Goal: Information Seeking & Learning: Get advice/opinions

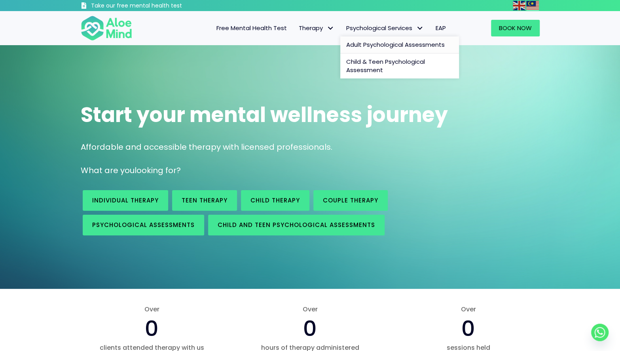
click at [383, 46] on span "Adult Psychological Assessments" at bounding box center [395, 44] width 99 height 8
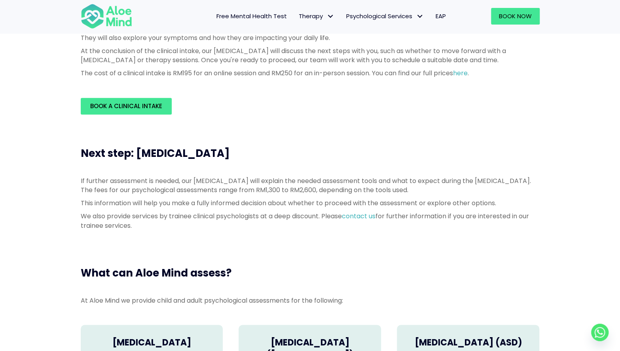
scroll to position [264, 0]
click at [112, 100] on link "Book a Clinical Intake" at bounding box center [126, 106] width 91 height 17
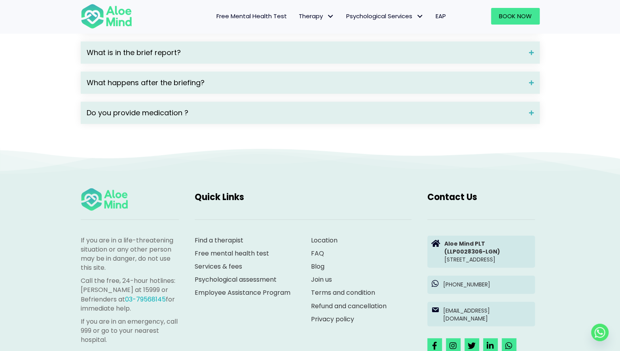
scroll to position [1372, 0]
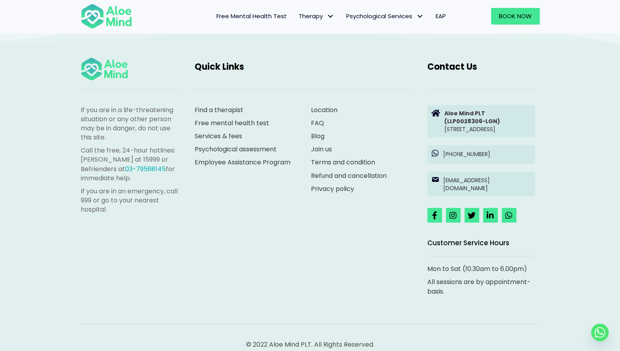
click at [218, 128] on div "Find a therapist Free mental health test Services & fees Psychological assessme…" at bounding box center [245, 142] width 101 height 75
click at [212, 114] on link "Find a therapist" at bounding box center [219, 109] width 49 height 9
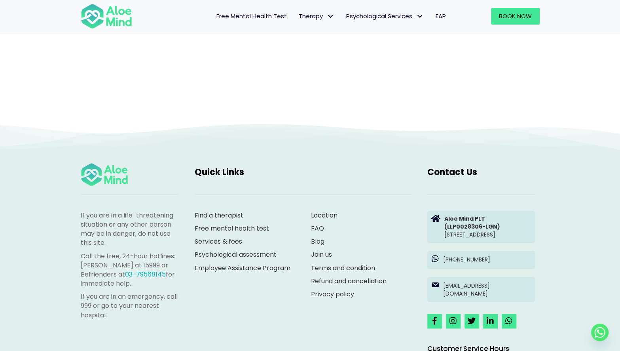
scroll to position [82, 0]
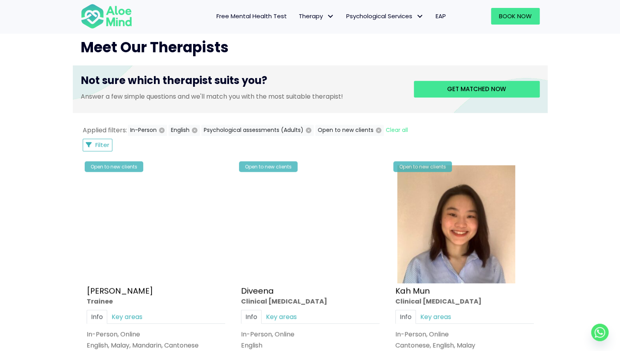
scroll to position [264, 0]
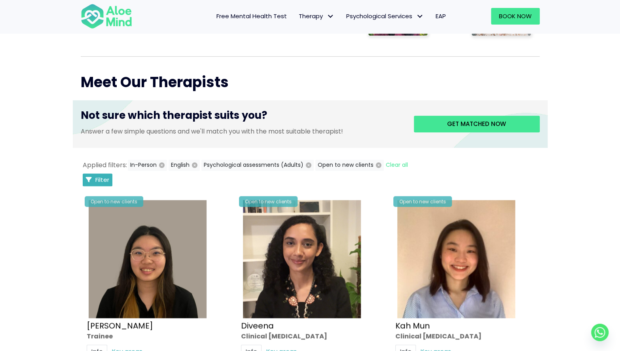
click at [105, 175] on span "Filter" at bounding box center [102, 179] width 14 height 8
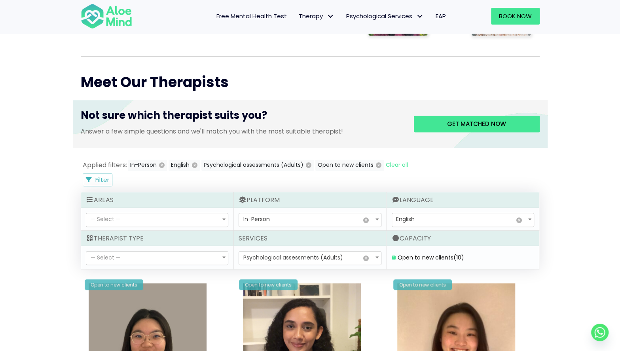
click at [162, 265] on div "— Select — Clinical psychologist Counsellor Trainee — Select —" at bounding box center [157, 257] width 152 height 23
click at [159, 256] on span "— Select —" at bounding box center [157, 257] width 142 height 13
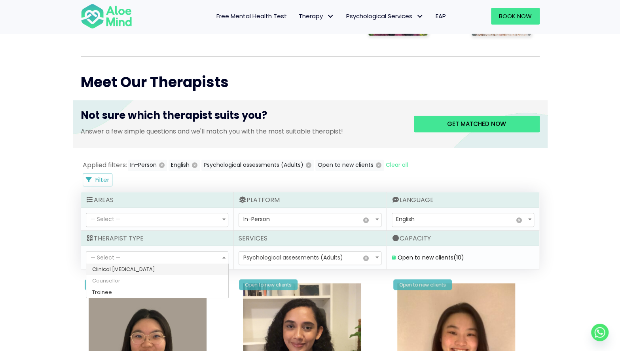
select select "15"
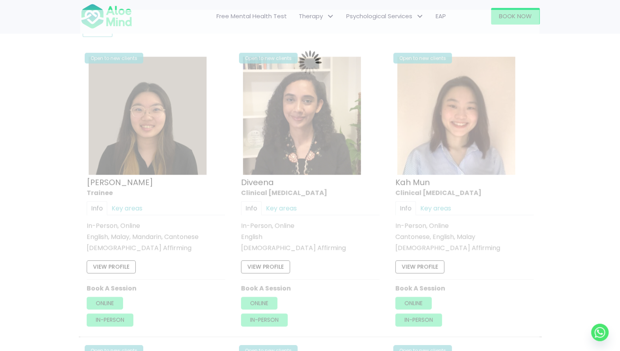
scroll to position [423, 0]
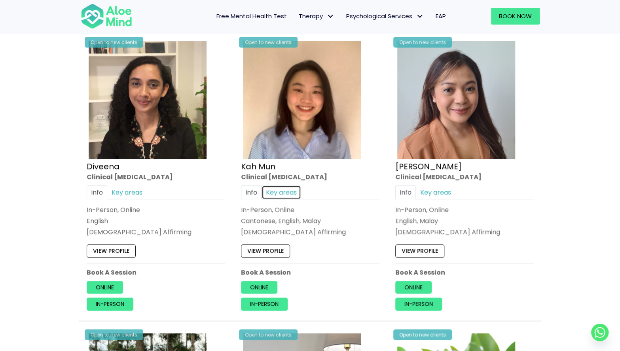
click at [272, 196] on link "Key areas" at bounding box center [282, 192] width 40 height 14
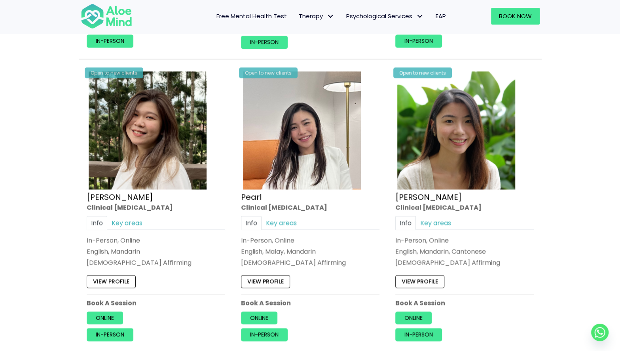
scroll to position [686, 0]
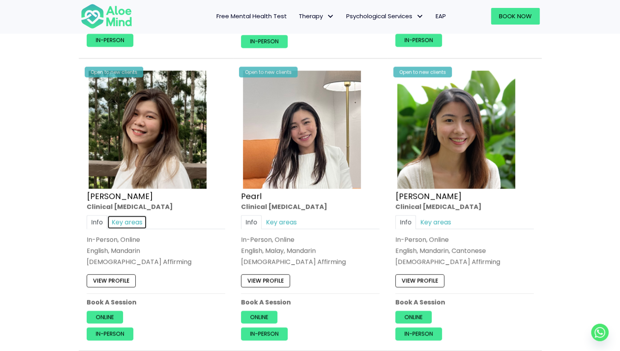
click at [120, 222] on link "Key areas" at bounding box center [127, 222] width 40 height 14
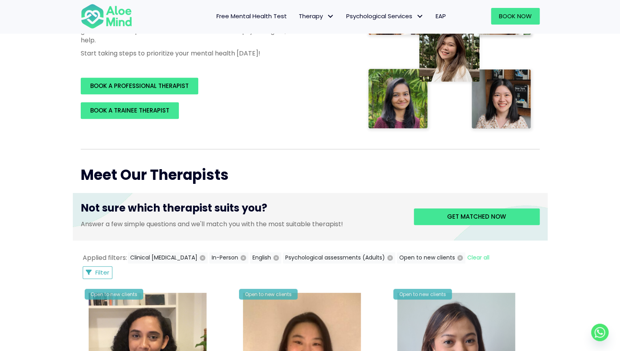
scroll to position [159, 0]
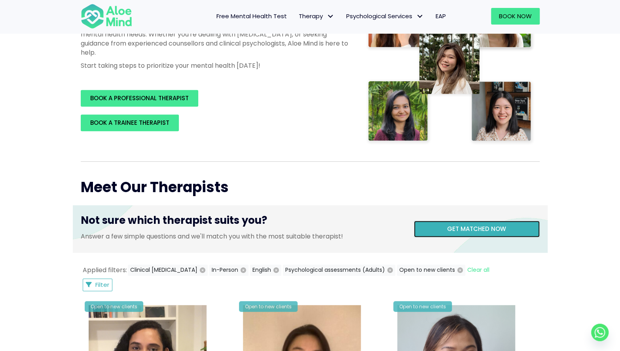
click at [462, 232] on span "Get matched now" at bounding box center [476, 228] width 59 height 8
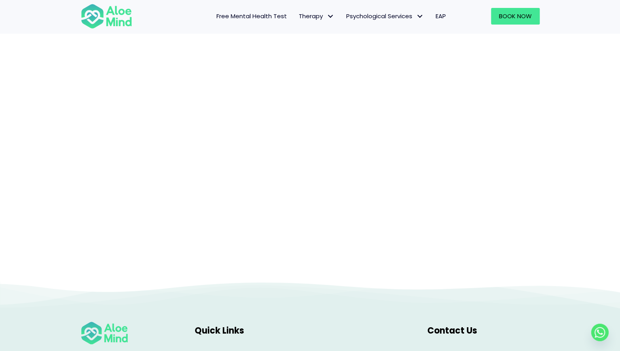
scroll to position [82, 0]
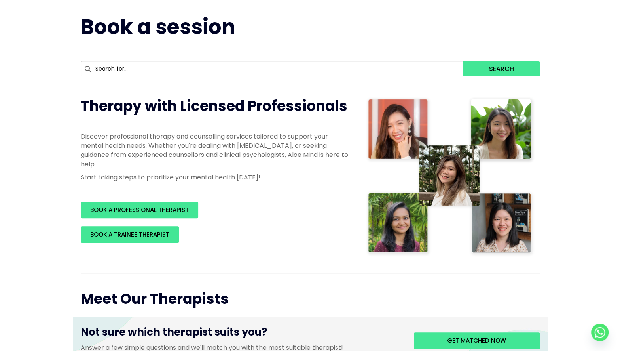
scroll to position [53, 0]
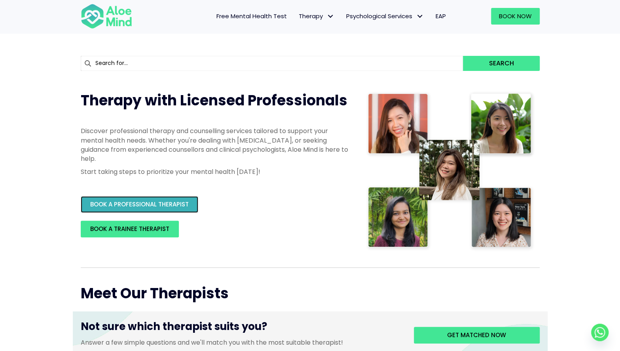
click at [173, 204] on span "BOOK A PROFESSIONAL THERAPIST" at bounding box center [139, 204] width 99 height 8
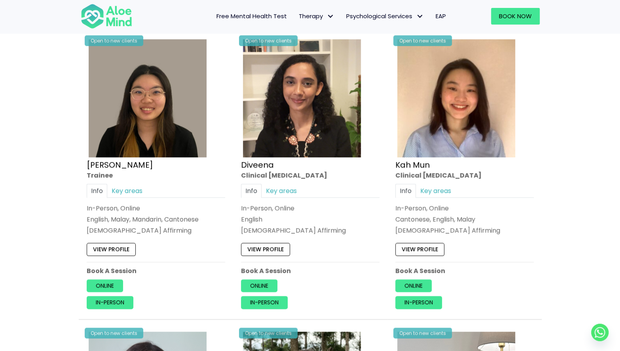
scroll to position [422, 0]
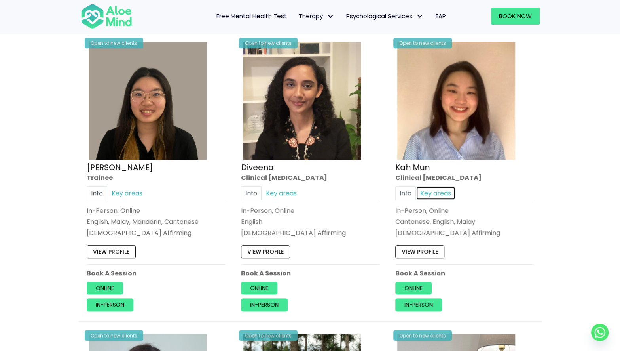
click at [437, 191] on link "Key areas" at bounding box center [436, 193] width 40 height 14
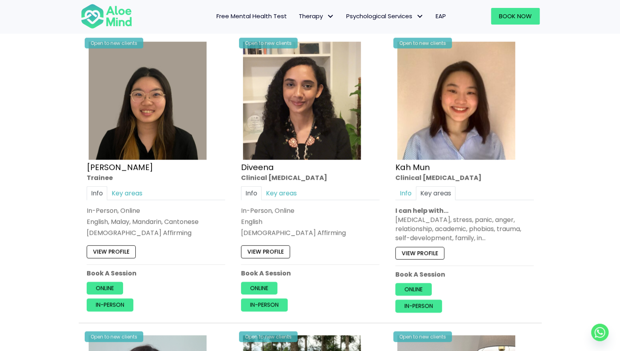
click at [482, 233] on div "Depression, anxiety, stress, panic, anger, relationship, academic, phobias, tra…" at bounding box center [464, 229] width 139 height 28
click at [417, 249] on link "View profile" at bounding box center [419, 253] width 49 height 13
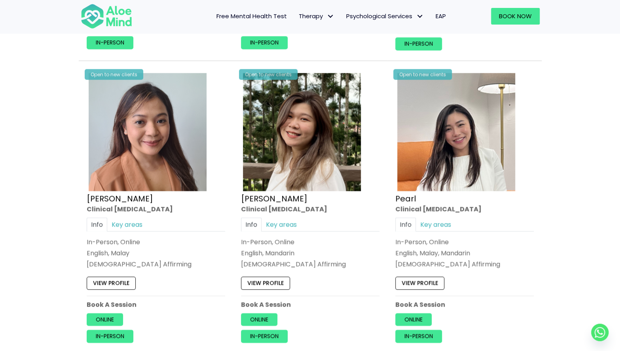
scroll to position [686, 0]
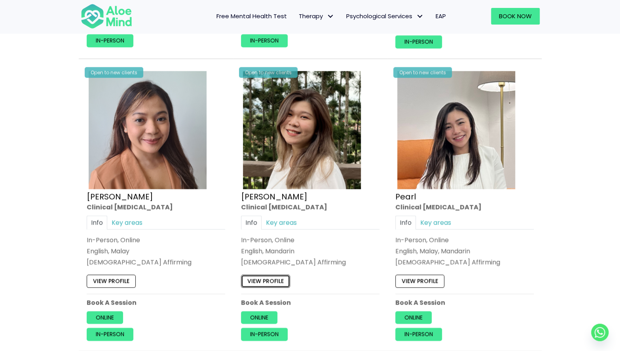
click at [270, 280] on link "View profile" at bounding box center [265, 280] width 49 height 13
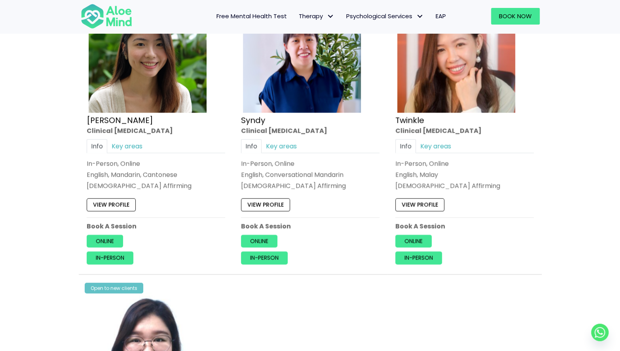
scroll to position [1055, 0]
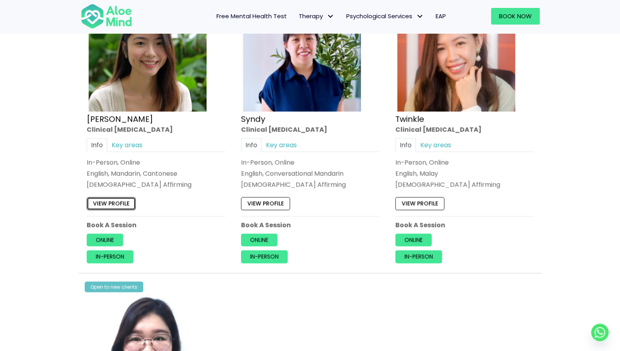
click at [116, 203] on link "View profile" at bounding box center [111, 203] width 49 height 13
click at [418, 200] on link "View profile" at bounding box center [419, 203] width 49 height 13
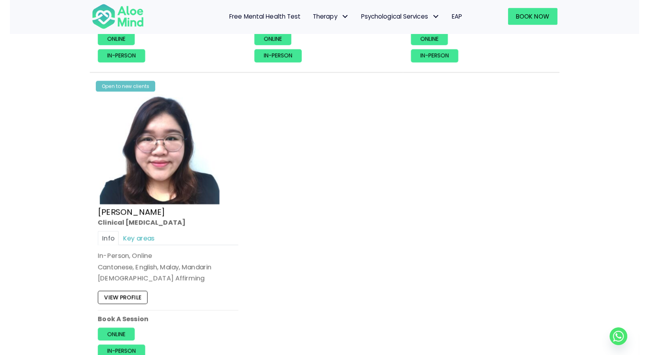
scroll to position [1267, 0]
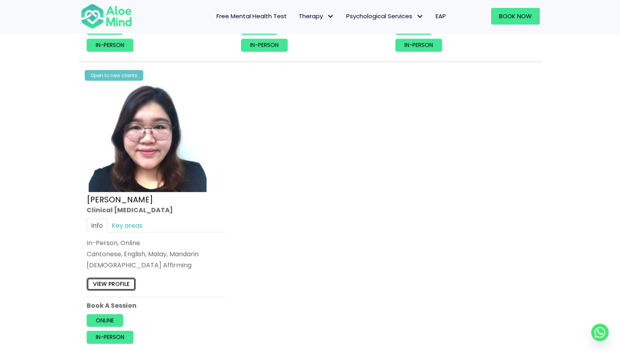
click at [116, 284] on link "View profile" at bounding box center [111, 284] width 49 height 13
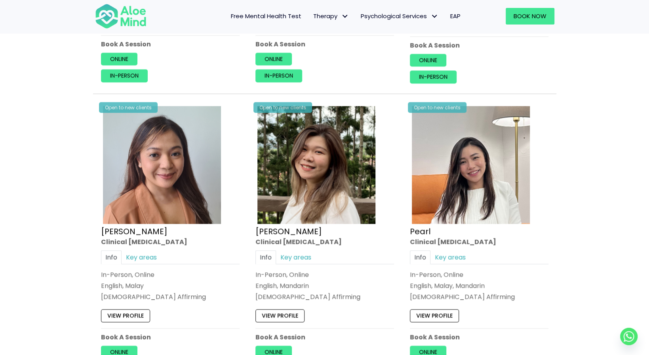
scroll to position [633, 0]
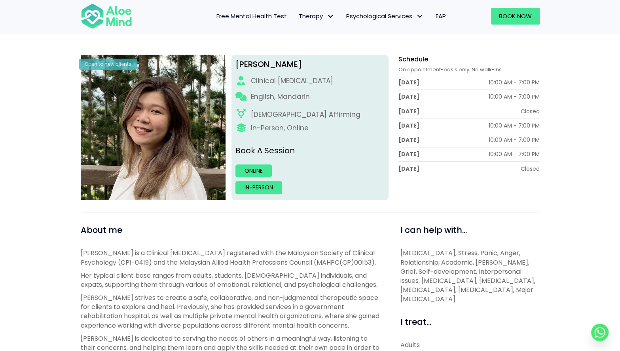
scroll to position [105, 0]
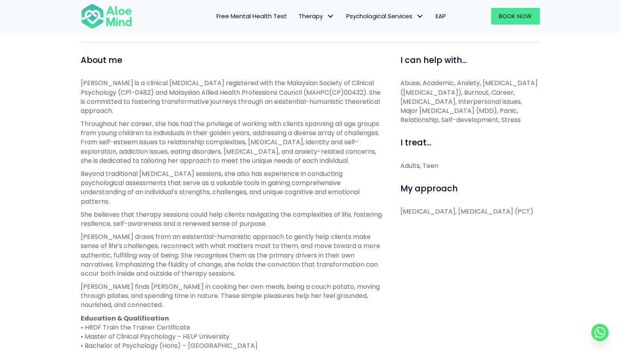
scroll to position [264, 0]
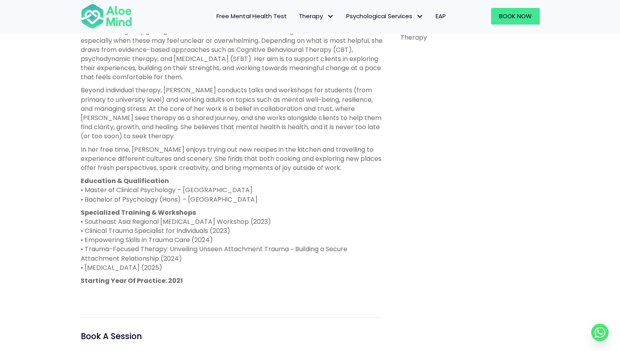
scroll to position [475, 0]
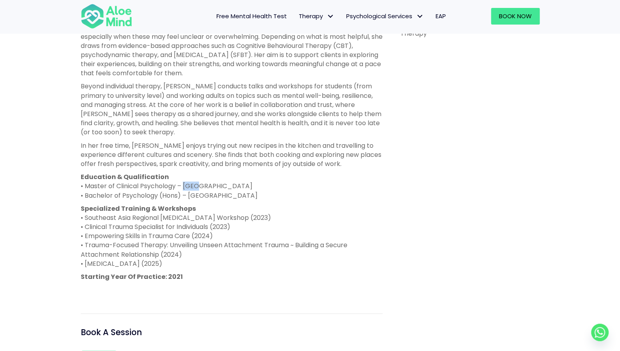
drag, startPoint x: 185, startPoint y: 184, endPoint x: 200, endPoint y: 190, distance: 15.3
click at [200, 190] on p "Education & Qualification • Master of Clinical Psychology – [GEOGRAPHIC_DATA] •…" at bounding box center [232, 186] width 302 height 28
copy p "UCSI"
click at [487, 119] on div "I can help with... [MEDICAL_DATA], Stress, Panic, Anger, Relationship, Academic…" at bounding box center [467, 125] width 157 height 570
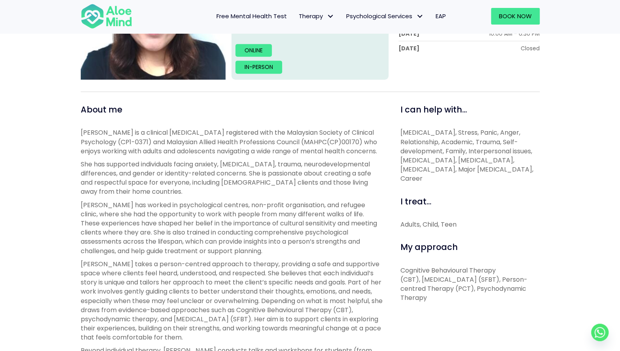
scroll to position [0, 0]
